Goal: Task Accomplishment & Management: Manage account settings

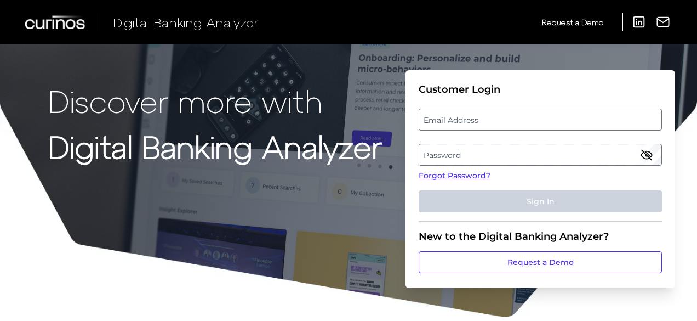
click at [455, 123] on label "Email Address" at bounding box center [540, 120] width 242 height 20
click at [455, 123] on input "email" at bounding box center [540, 120] width 243 height 22
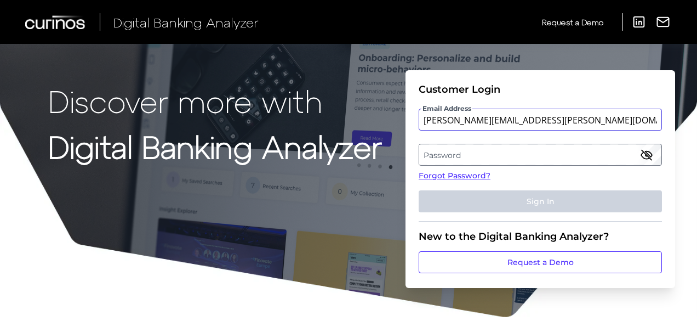
type input "[PERSON_NAME][EMAIL_ADDRESS][PERSON_NAME][DOMAIN_NAME]"
click at [476, 152] on label "Password" at bounding box center [540, 155] width 242 height 20
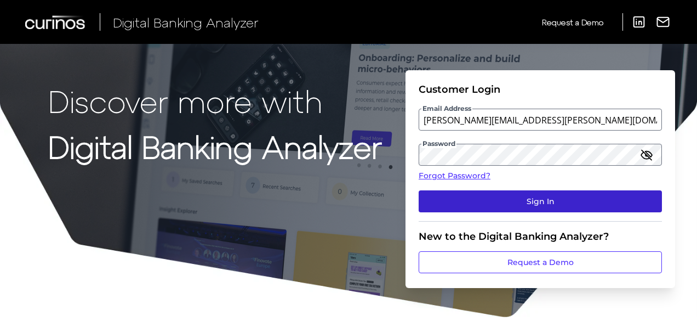
click at [549, 201] on button "Sign In" at bounding box center [540, 201] width 243 height 22
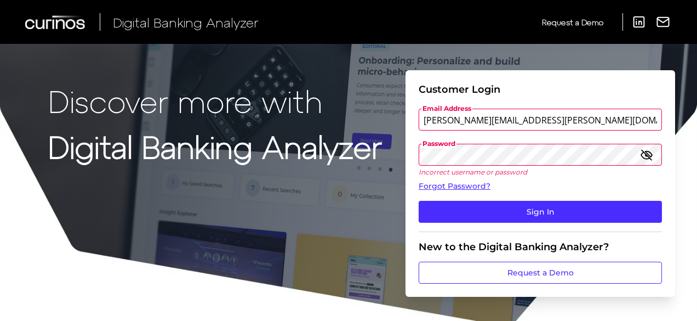
click at [647, 152] on icon "button" at bounding box center [646, 154] width 13 height 13
click at [478, 183] on link "Forgot Password?" at bounding box center [540, 186] width 243 height 12
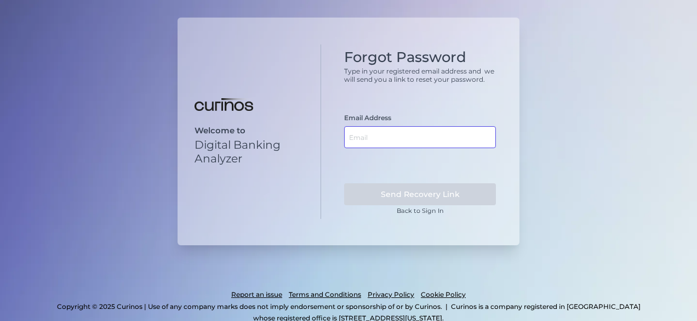
click at [399, 133] on input "text" at bounding box center [420, 137] width 152 height 22
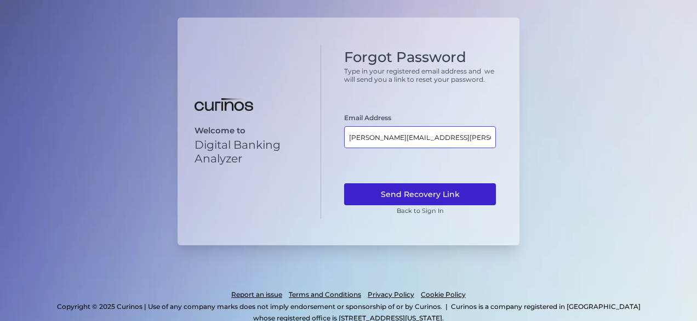
type input "[PERSON_NAME][EMAIL_ADDRESS][PERSON_NAME][DOMAIN_NAME]"
click at [429, 193] on button "Send Recovery Link" at bounding box center [420, 194] width 152 height 22
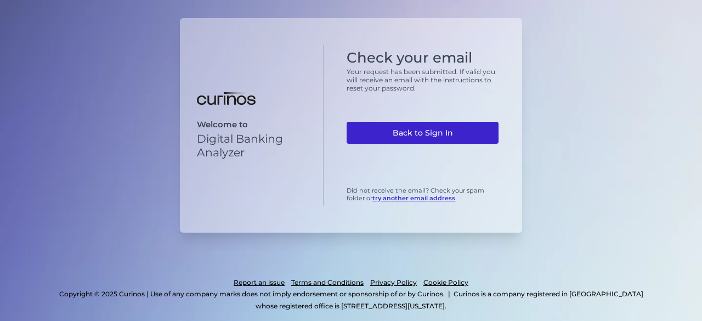
click at [442, 137] on link "Back to Sign In" at bounding box center [422, 133] width 152 height 22
